Goal: Information Seeking & Learning: Find specific fact

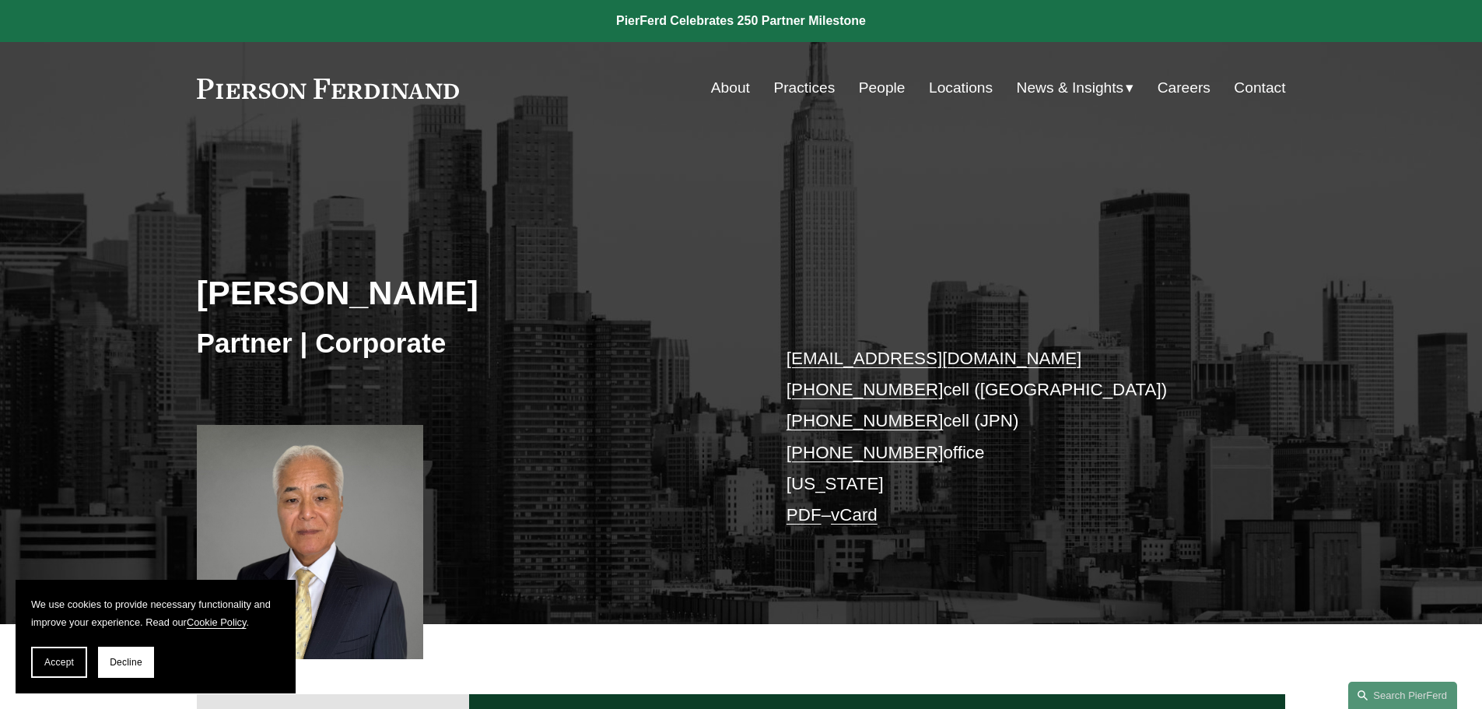
scroll to position [708, 0]
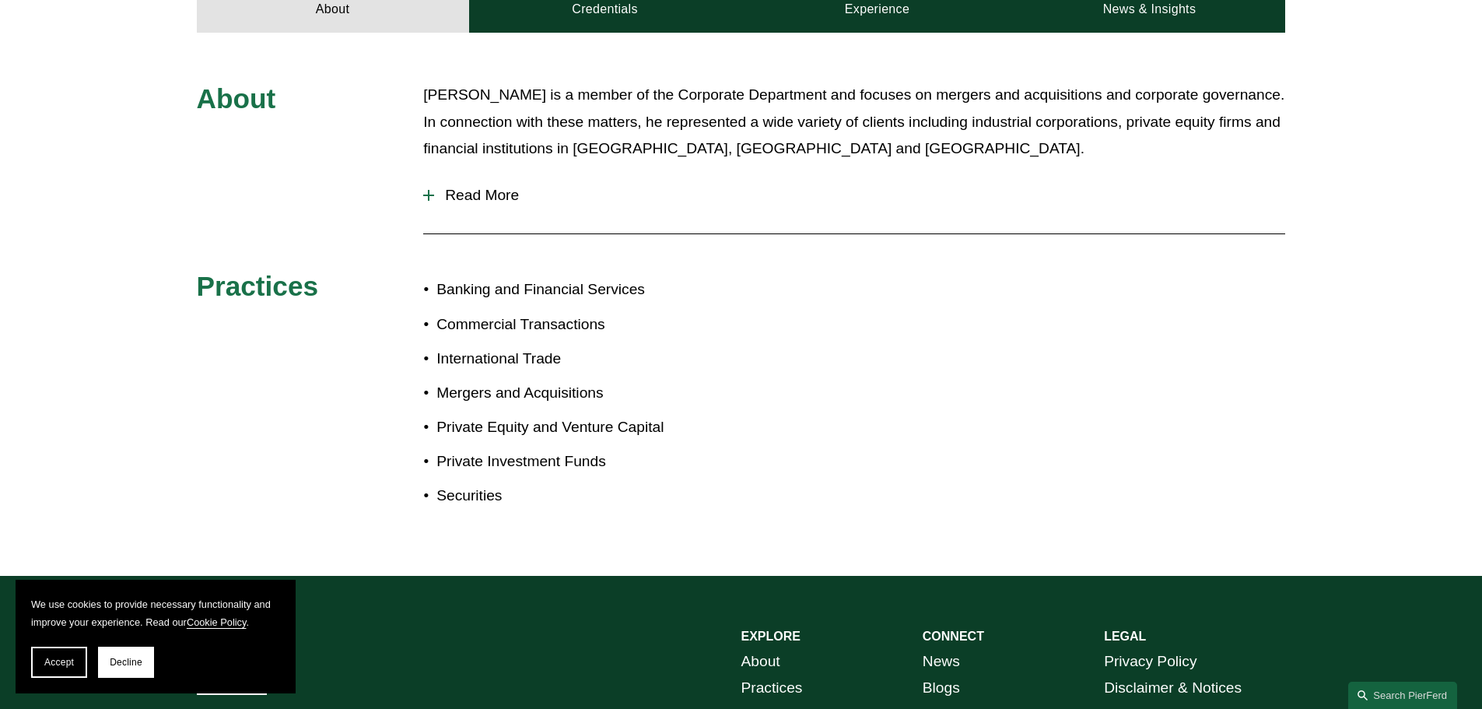
click at [507, 197] on span "Read More" at bounding box center [859, 195] width 851 height 17
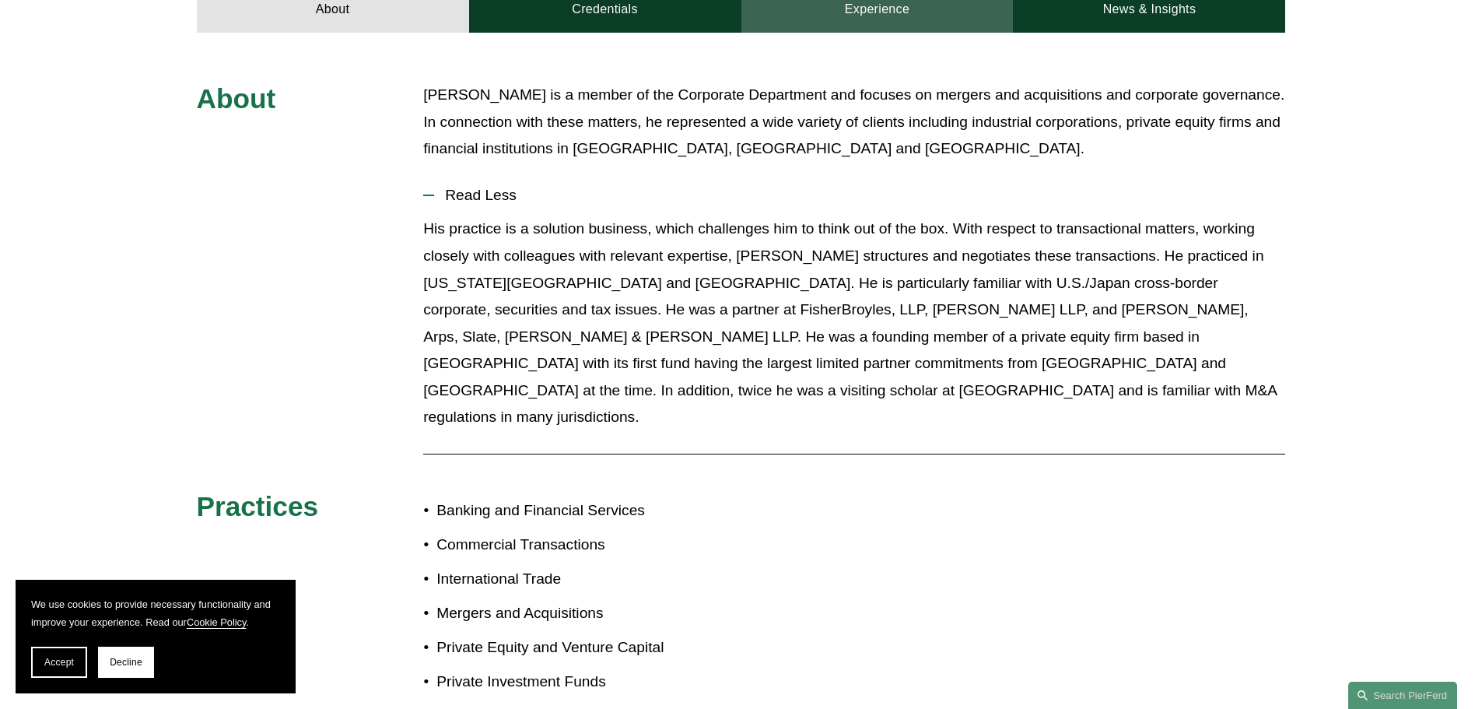
click at [838, 18] on link "Experience" at bounding box center [878, 9] width 272 height 47
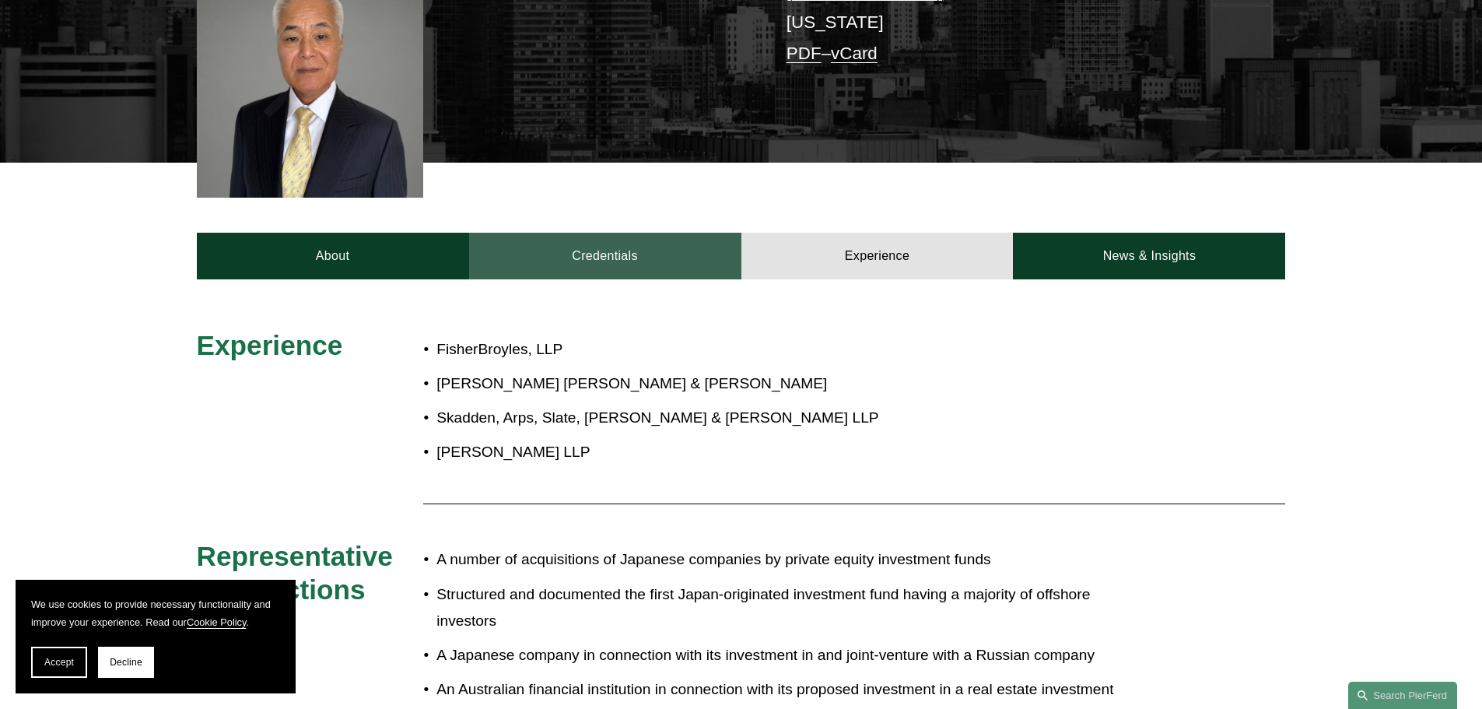
scroll to position [241, 0]
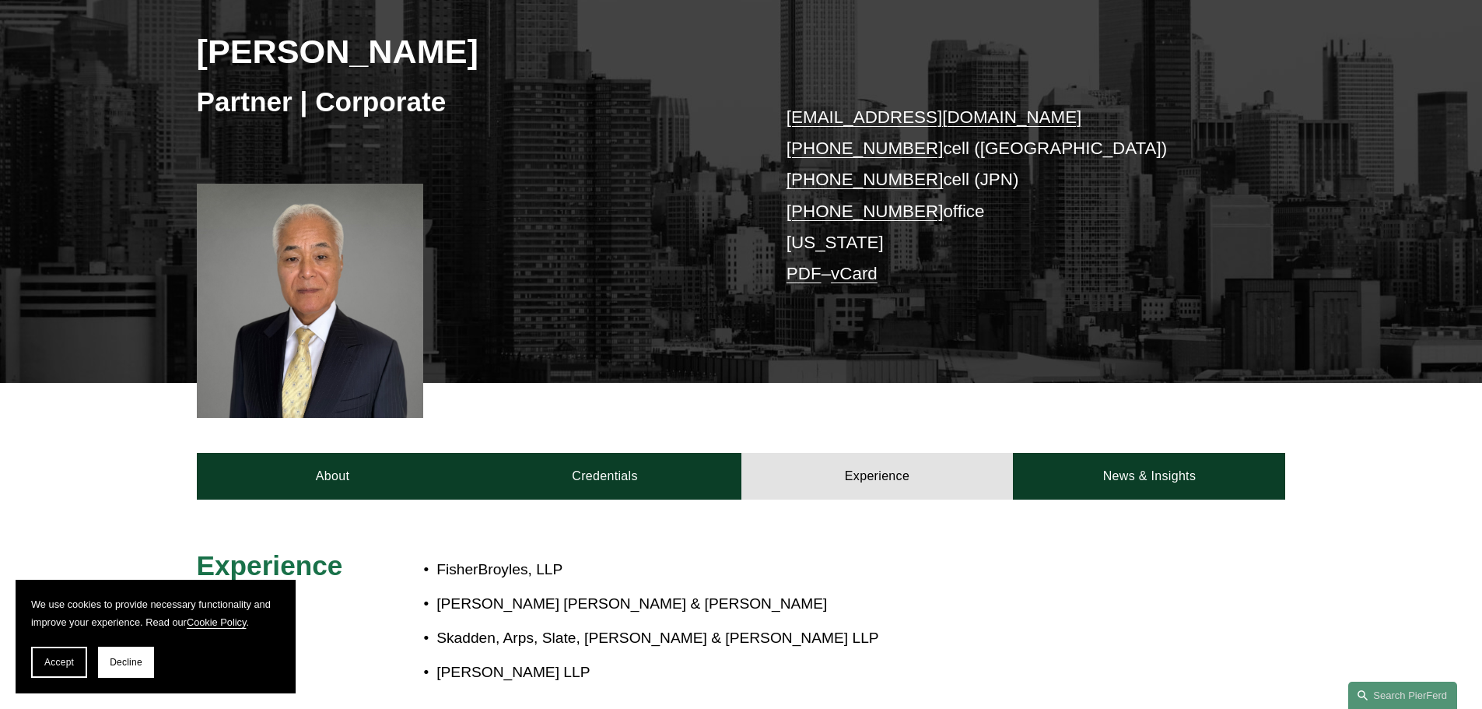
drag, startPoint x: 463, startPoint y: 47, endPoint x: 157, endPoint y: 47, distance: 305.8
click at [157, 47] on div "[PERSON_NAME] Partner | Corporate [EMAIL_ADDRESS][DOMAIN_NAME] [PHONE_NUMBER] c…" at bounding box center [741, 160] width 1482 height 445
copy h2 "[PERSON_NAME]"
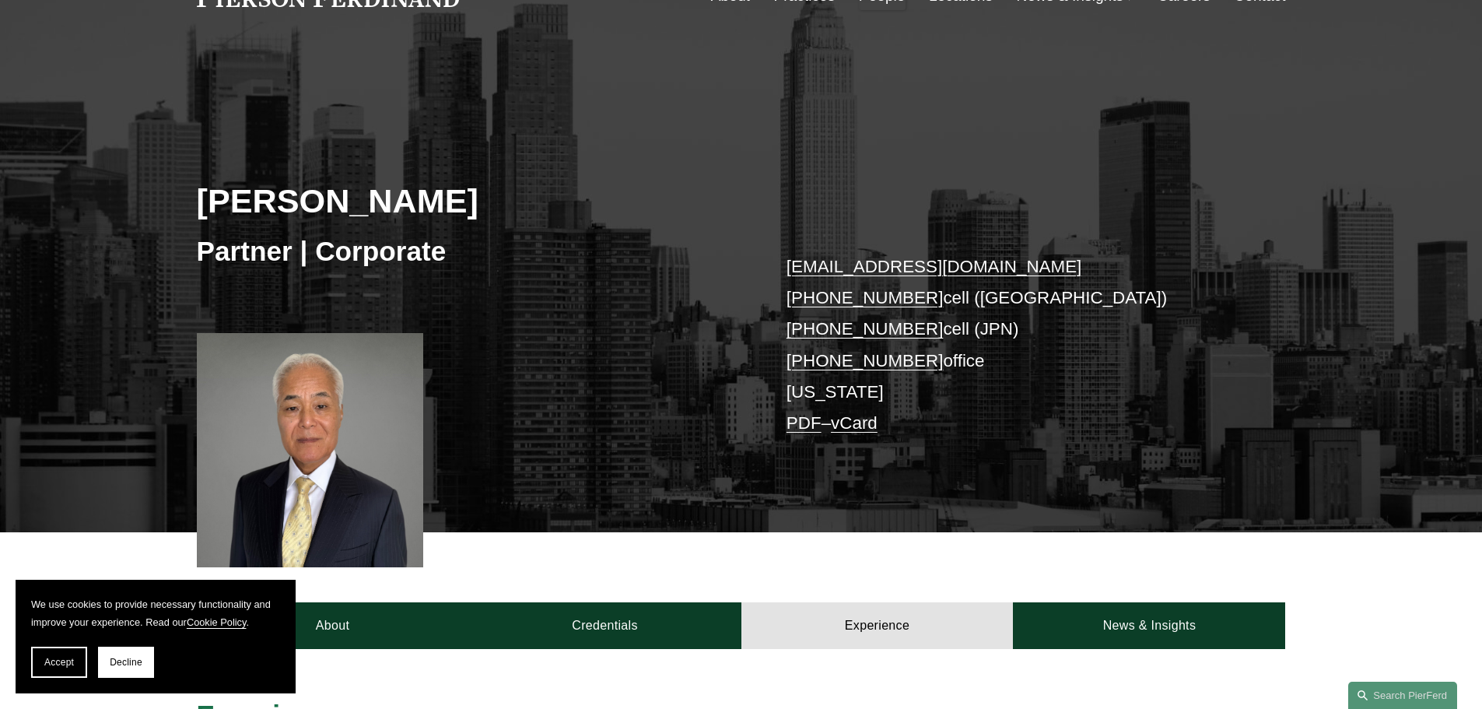
scroll to position [0, 0]
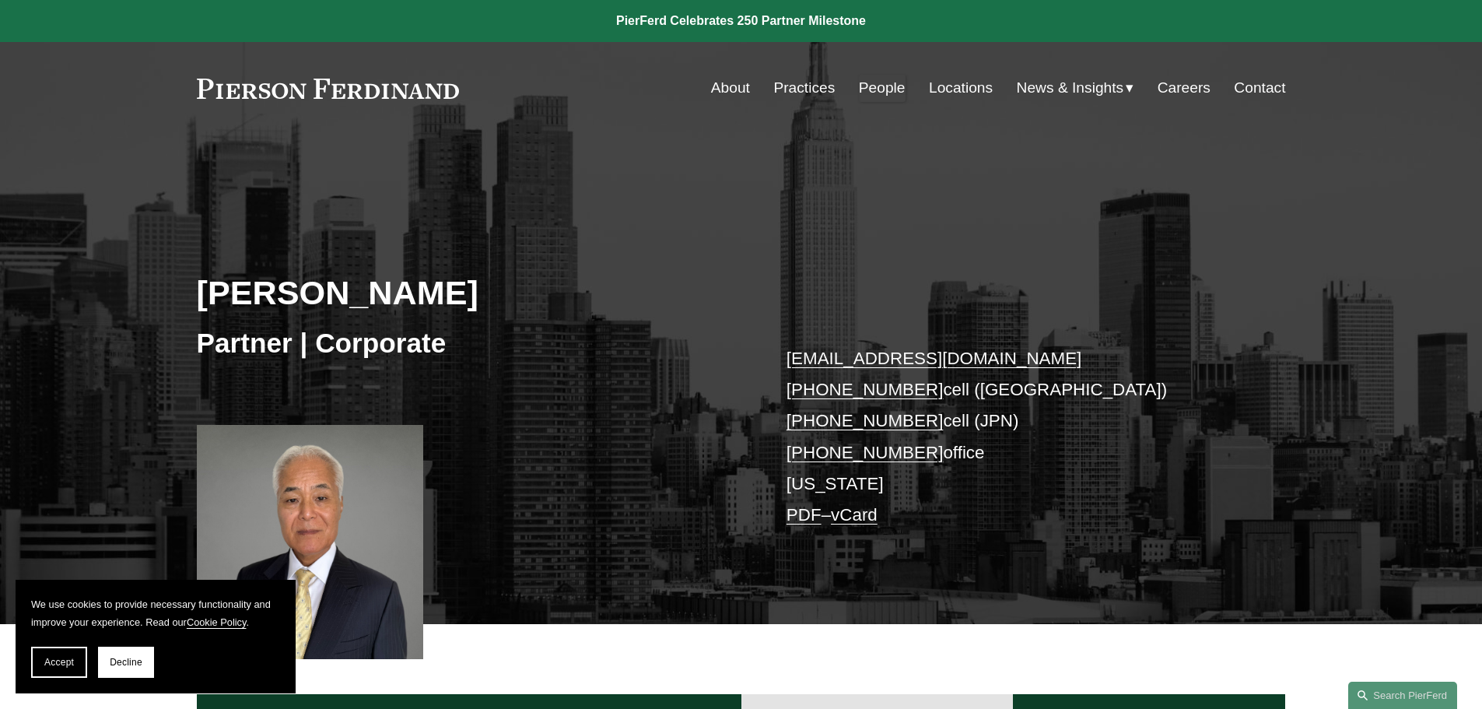
drag, startPoint x: 160, startPoint y: 86, endPoint x: 487, endPoint y: 86, distance: 326.8
click at [487, 86] on div "Skip to Content About Practices People Locations" at bounding box center [741, 88] width 1482 height 92
drag, startPoint x: 171, startPoint y: 303, endPoint x: 484, endPoint y: 295, distance: 312.9
click at [484, 295] on div "[PERSON_NAME] Partner | Corporate [EMAIL_ADDRESS][DOMAIN_NAME] [PHONE_NUMBER] c…" at bounding box center [741, 401] width 1482 height 445
copy h2 "[PERSON_NAME]"
